Goal: Task Accomplishment & Management: Manage account settings

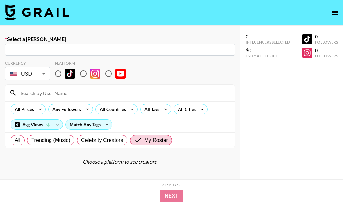
click at [337, 10] on icon "open drawer" at bounding box center [336, 13] width 8 height 8
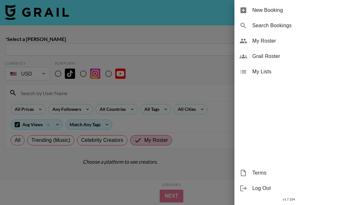
drag, startPoint x: 292, startPoint y: 45, endPoint x: 287, endPoint y: 51, distance: 7.9
click at [287, 51] on ul "New Booking Search Bookings My Roster Grail Roster My Lists" at bounding box center [289, 41] width 109 height 82
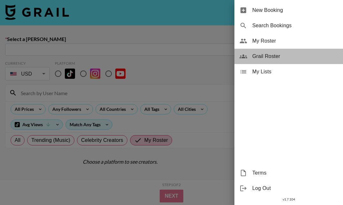
click at [275, 63] on div "Grail Roster" at bounding box center [289, 56] width 109 height 15
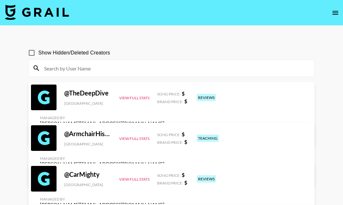
click at [213, 63] on input at bounding box center [175, 68] width 270 height 10
click at [202, 68] on input at bounding box center [175, 68] width 270 height 10
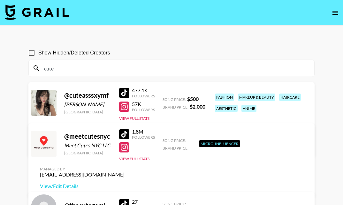
click at [201, 49] on div "Show Hidden/Deleted Creators" at bounding box center [171, 52] width 286 height 13
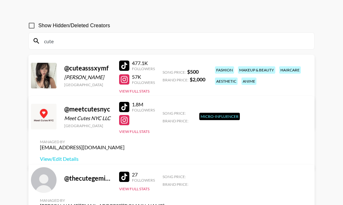
scroll to position [26, 0]
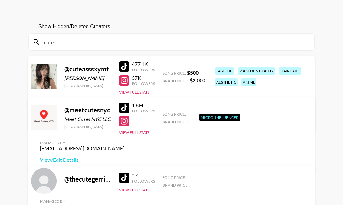
click at [76, 39] on input "cute" at bounding box center [175, 42] width 270 height 10
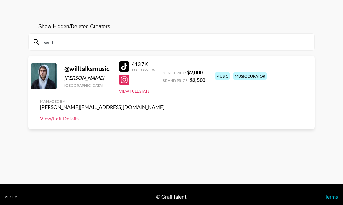
type input "willt"
click at [165, 115] on link "View/Edit Details" at bounding box center [102, 118] width 125 height 6
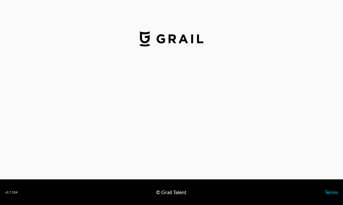
select select "USD"
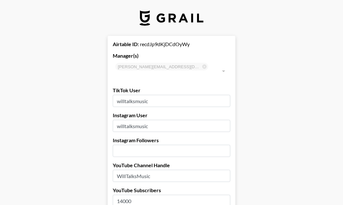
click at [142, 95] on input "willtalksmusic" at bounding box center [172, 101] width 118 height 12
click at [144, 120] on input "willtalksmusic" at bounding box center [172, 126] width 118 height 12
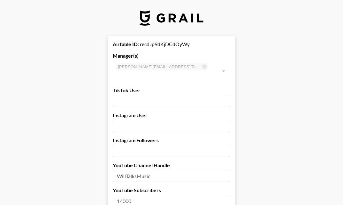
click at [148, 169] on input "WillTalksMusic" at bounding box center [172, 175] width 118 height 12
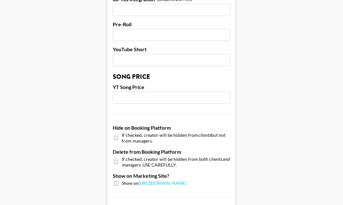
scroll to position [572, 0]
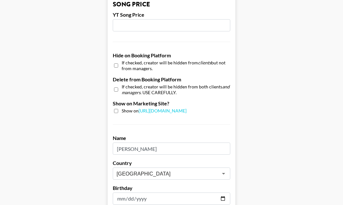
click at [116, 85] on input "checkbox" at bounding box center [116, 89] width 4 height 9
checkbox input "true"
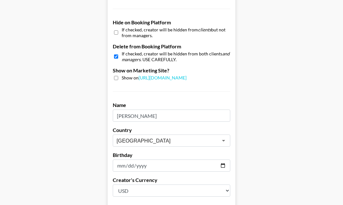
scroll to position [663, 0]
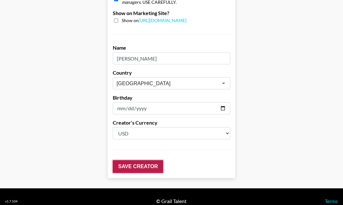
click at [133, 160] on input "Save Creator" at bounding box center [138, 166] width 50 height 13
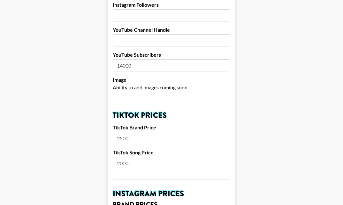
scroll to position [0, 0]
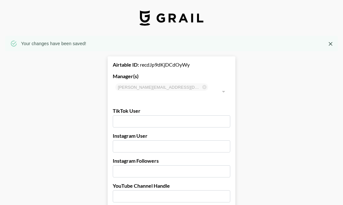
click at [152, 16] on img at bounding box center [172, 17] width 64 height 15
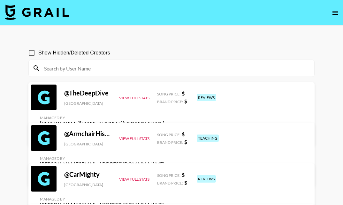
click at [100, 68] on input at bounding box center [175, 68] width 270 height 10
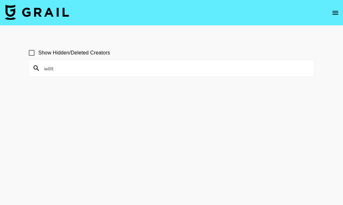
type input "willt"
click at [29, 55] on input "Show Hidden/Deleted Creators" at bounding box center [31, 52] width 13 height 13
checkbox input "true"
click at [67, 68] on input "willt" at bounding box center [175, 68] width 270 height 10
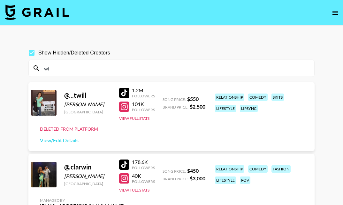
type input "w"
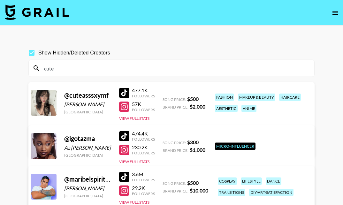
click at [75, 68] on input "cute" at bounding box center [175, 68] width 270 height 10
type input "cuteasssxymf"
